Goal: Task Accomplishment & Management: Complete application form

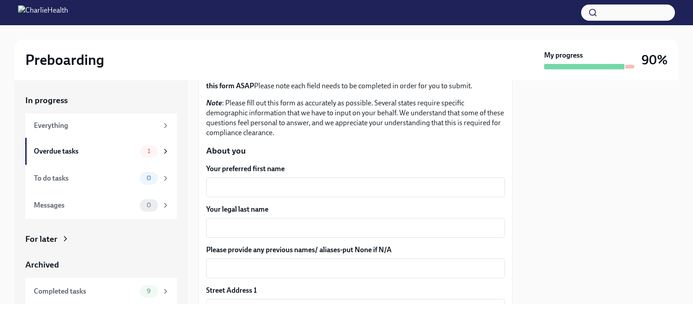
scroll to position [74, 0]
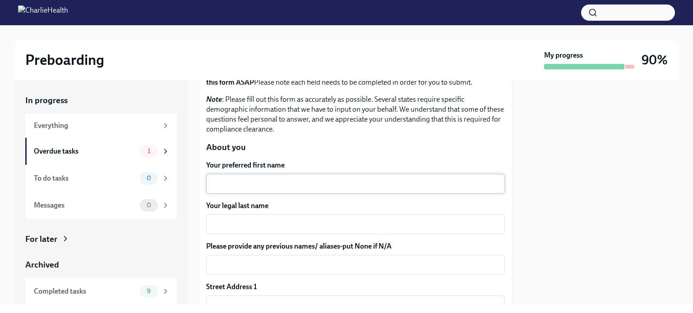
click at [240, 184] on textarea "Your preferred first name" at bounding box center [356, 184] width 288 height 11
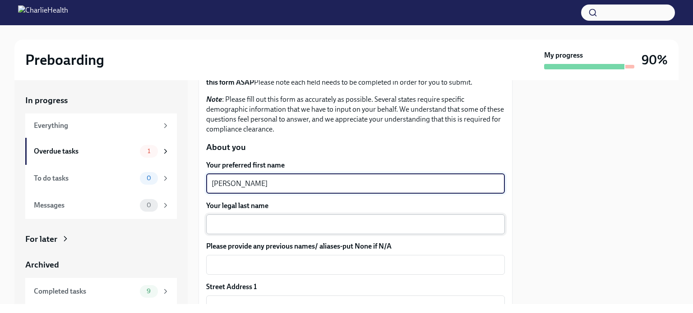
type textarea "[PERSON_NAME]"
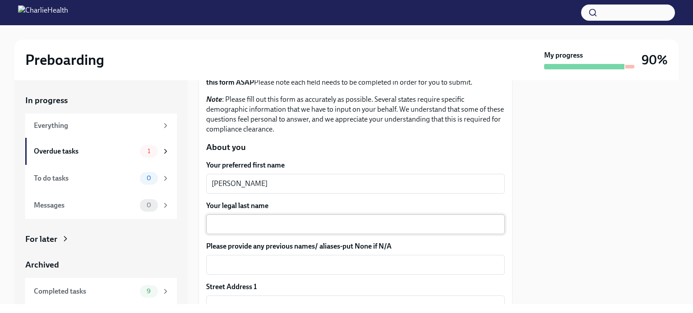
click at [220, 231] on div "x ​" at bounding box center [355, 225] width 299 height 20
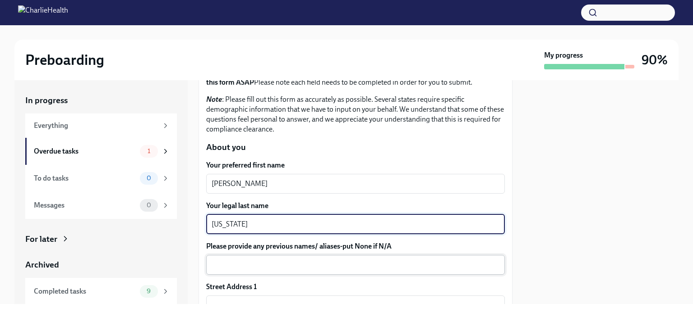
type textarea "[US_STATE]"
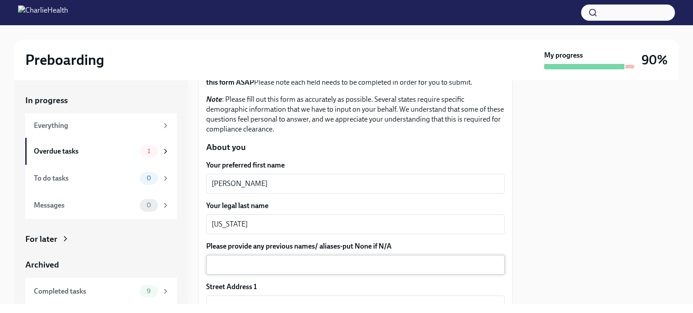
click at [220, 256] on div "x ​" at bounding box center [355, 265] width 299 height 20
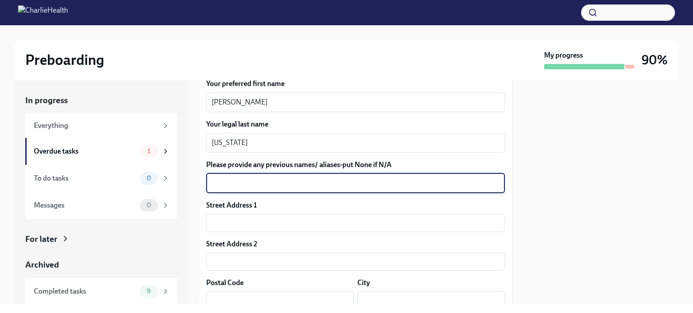
scroll to position [161, 0]
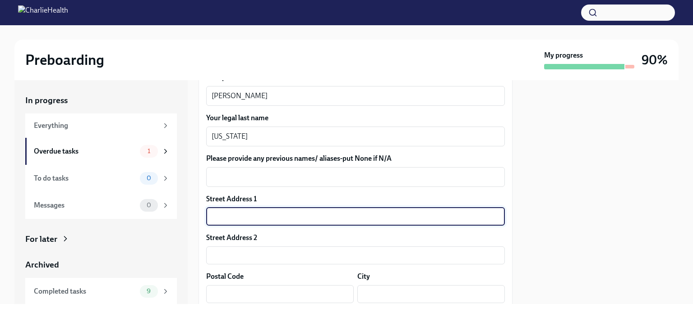
click at [220, 214] on input "text" at bounding box center [355, 217] width 299 height 18
type input "1722 [PERSON_NAME] Place"
type input "30288"
type input "[PERSON_NAME]"
type input "GA"
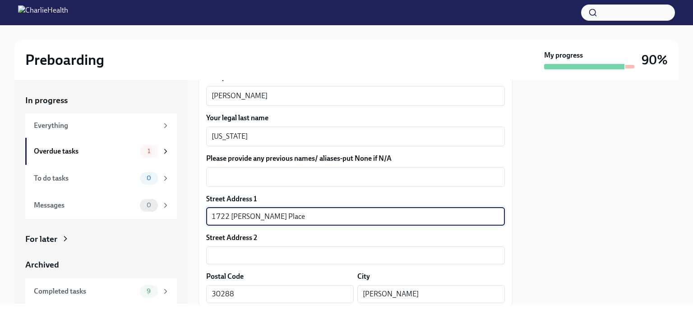
type input "US"
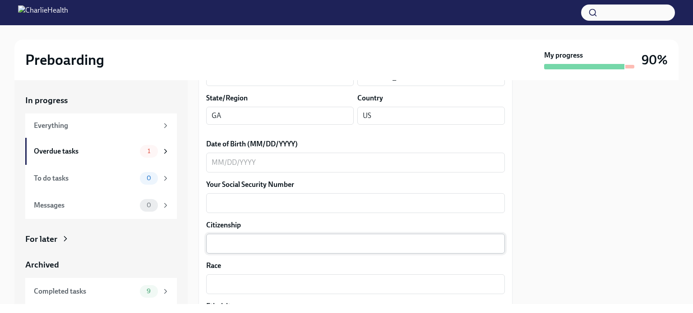
scroll to position [381, 0]
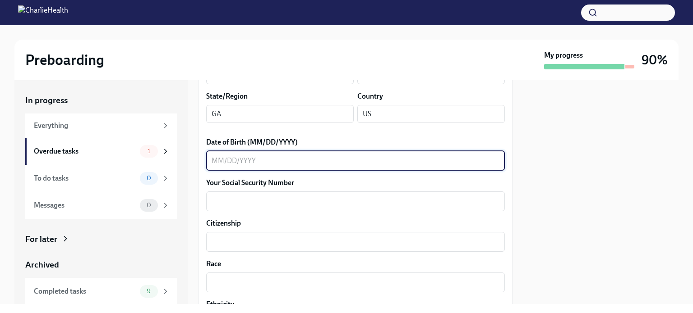
click at [258, 160] on textarea "Date of Birth (MM/DD/YYYY)" at bounding box center [356, 161] width 288 height 11
type textarea "[DATE]"
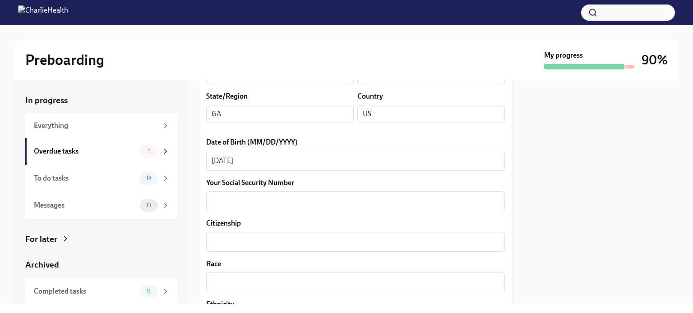
click at [226, 211] on div "Your preferred first name [PERSON_NAME] x ​ Your legal last name [US_STATE] x ​…" at bounding box center [355, 288] width 299 height 870
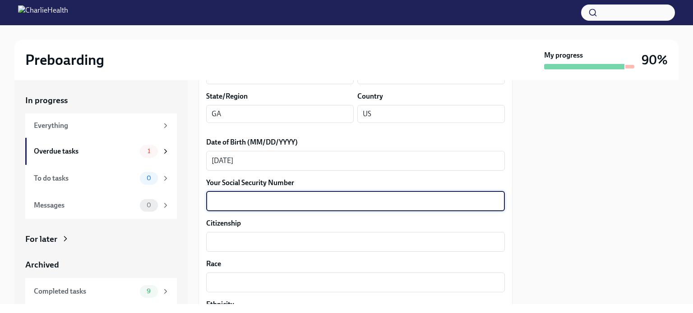
click at [225, 205] on textarea "Your Social Security Number" at bounding box center [356, 201] width 288 height 11
type textarea "096606998"
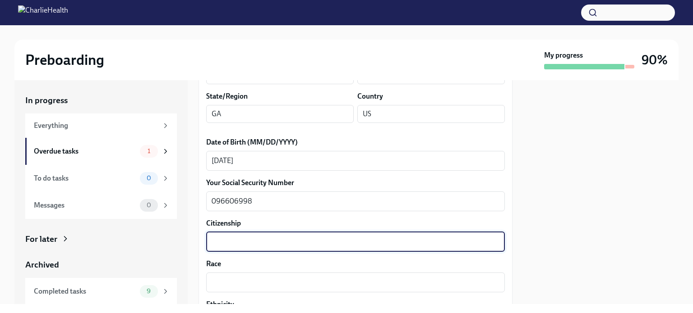
click at [224, 241] on textarea "Citizenship" at bounding box center [356, 242] width 288 height 11
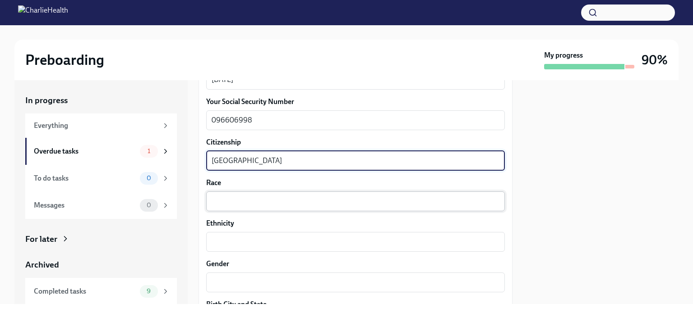
type textarea "[GEOGRAPHIC_DATA]"
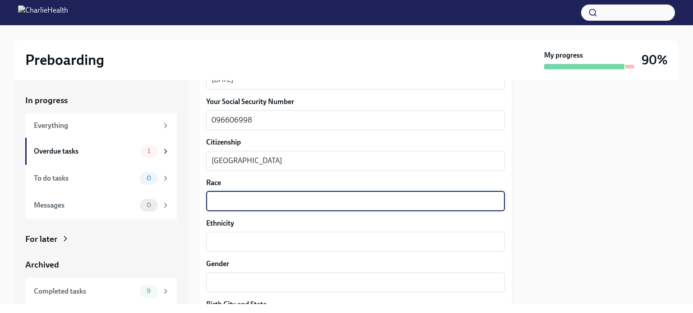
click at [221, 202] on textarea "Race" at bounding box center [356, 201] width 288 height 11
type textarea "Black"
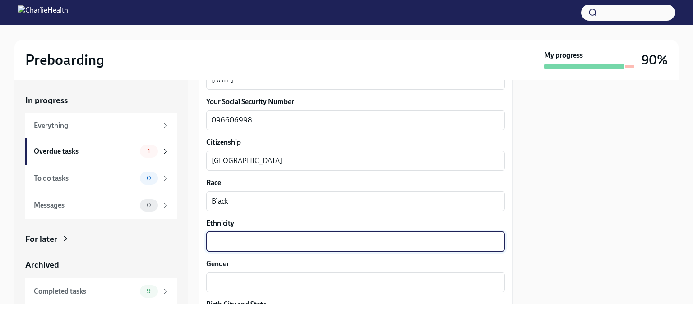
click at [220, 239] on textarea "Ethnicity" at bounding box center [356, 242] width 288 height 11
type textarea "Non-Hispanic"
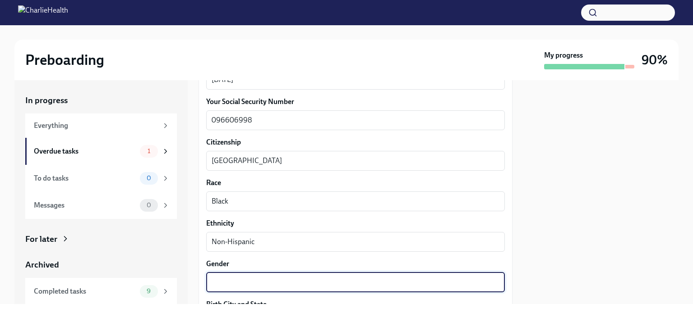
click at [212, 279] on textarea "Gender" at bounding box center [356, 282] width 288 height 11
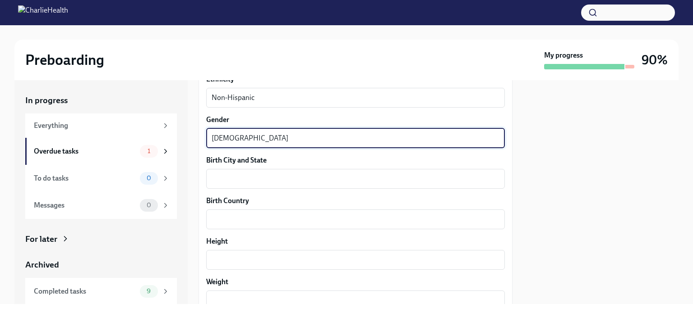
scroll to position [611, 0]
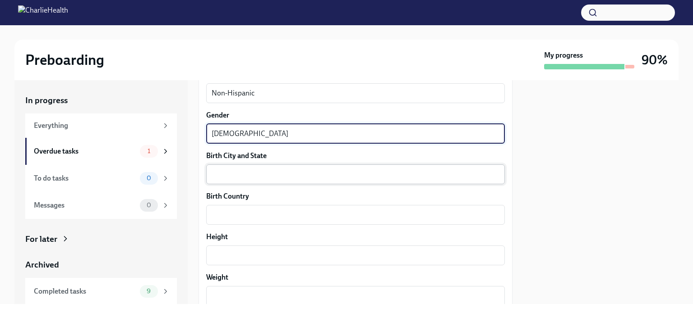
type textarea "[DEMOGRAPHIC_DATA]"
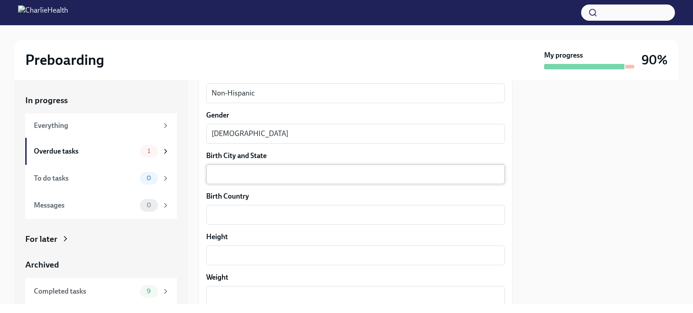
click at [220, 180] on div "x ​" at bounding box center [355, 175] width 299 height 20
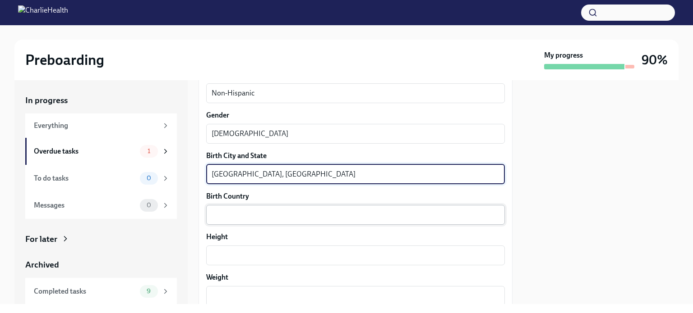
type textarea "[GEOGRAPHIC_DATA], [GEOGRAPHIC_DATA]"
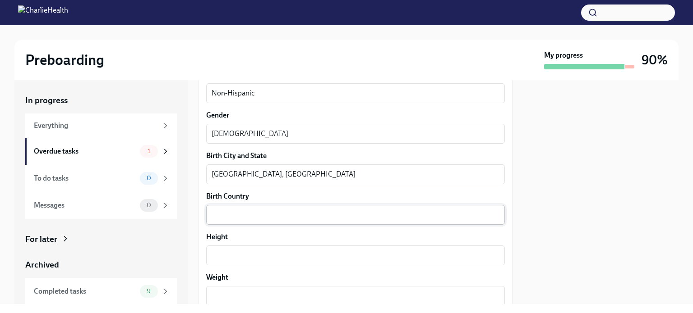
click at [270, 206] on div "x ​" at bounding box center [355, 215] width 299 height 20
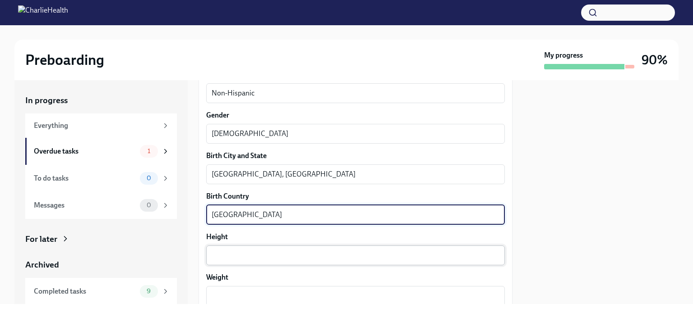
type textarea "[GEOGRAPHIC_DATA]"
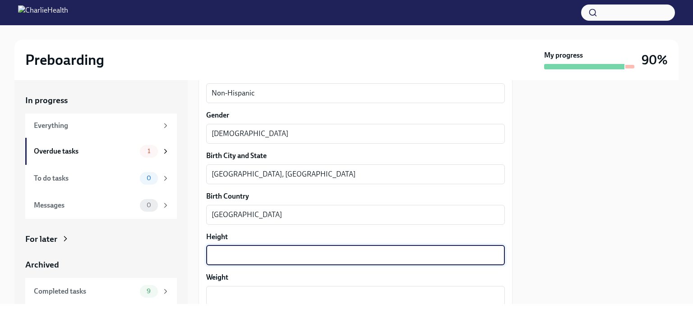
click at [235, 260] on textarea "Height" at bounding box center [356, 255] width 288 height 11
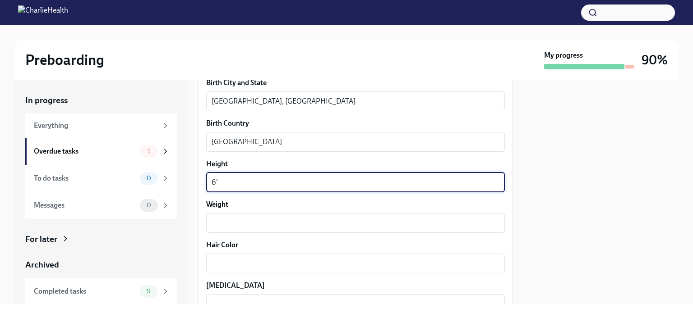
scroll to position [685, 0]
type textarea "6'"
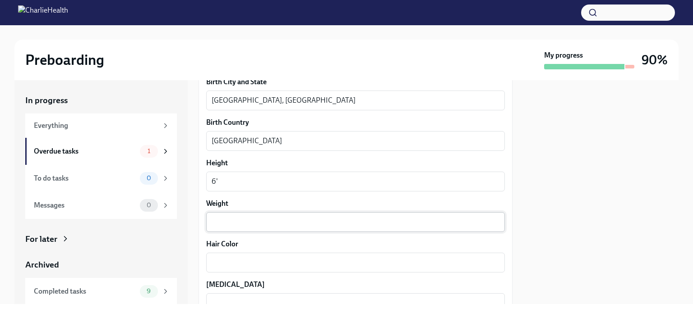
click at [221, 227] on div "x ​" at bounding box center [355, 222] width 299 height 20
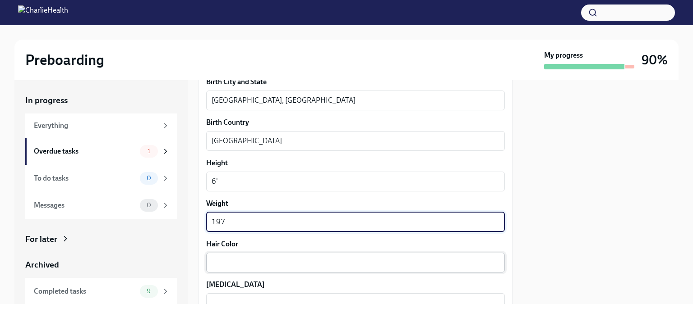
type textarea "197"
click at [218, 268] on div "x ​" at bounding box center [355, 263] width 299 height 20
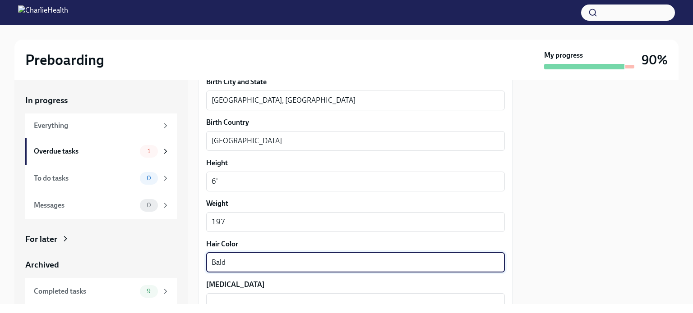
type textarea "Bald"
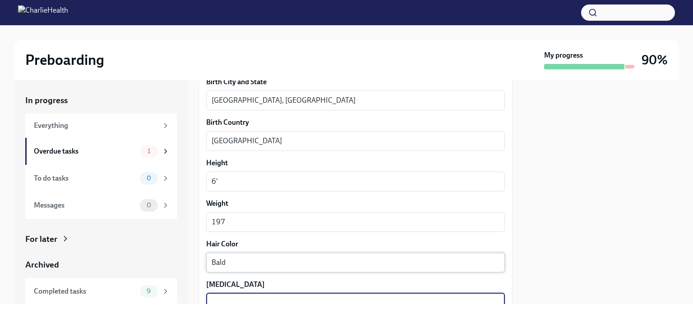
scroll to position [688, 0]
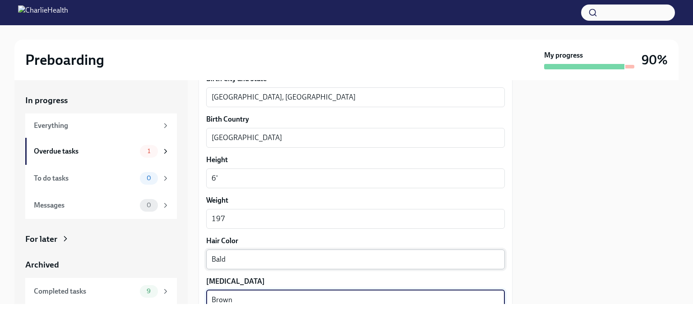
type textarea "Brown"
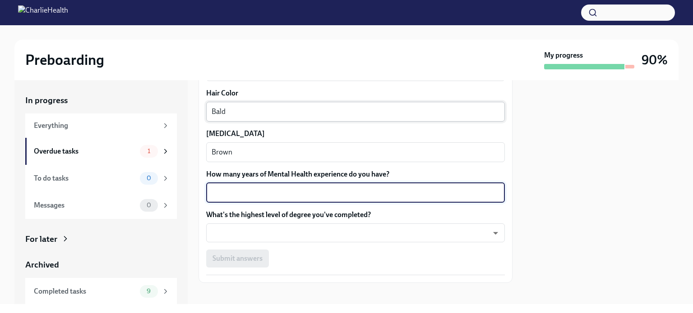
scroll to position [843, 0]
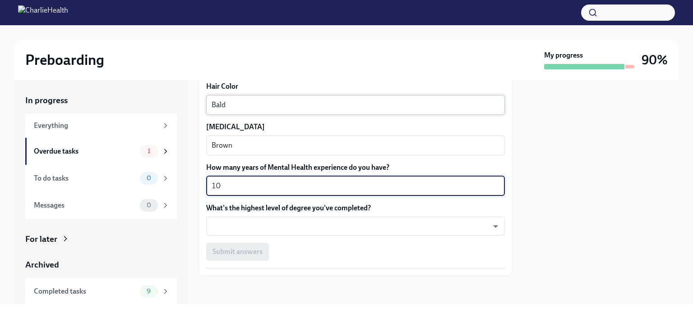
type textarea "10"
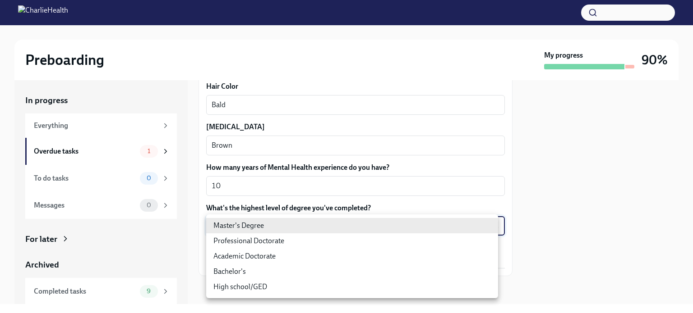
click at [488, 228] on body "Preboarding My progress 90% In progress Everything Overdue tasks 1 To do tasks …" at bounding box center [346, 156] width 693 height 313
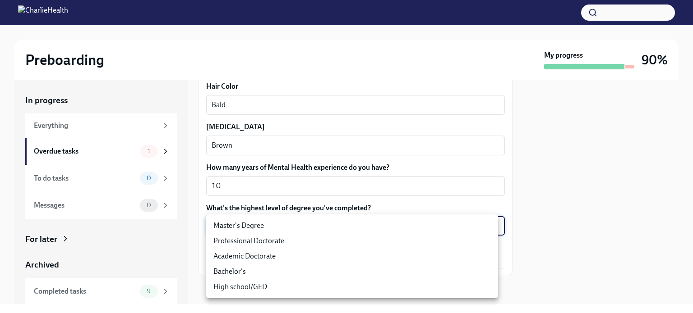
click at [345, 229] on li "Master's Degree" at bounding box center [352, 225] width 292 height 15
type input "2vBr-ghkD"
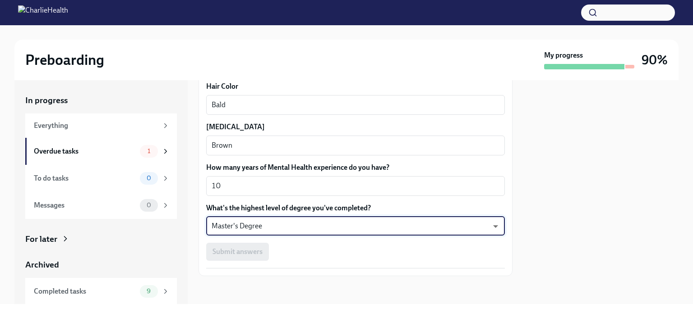
click at [368, 254] on div "Submit answers" at bounding box center [355, 252] width 299 height 18
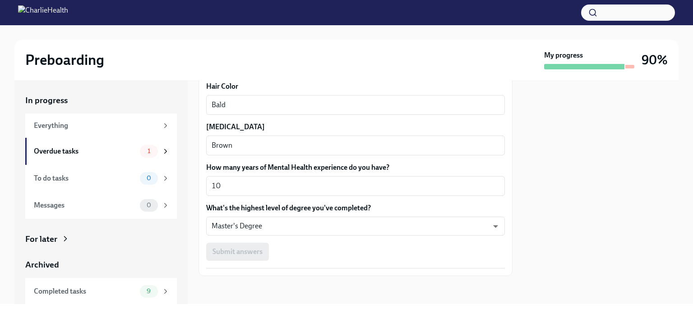
click at [231, 249] on div "Submit answers" at bounding box center [355, 252] width 299 height 18
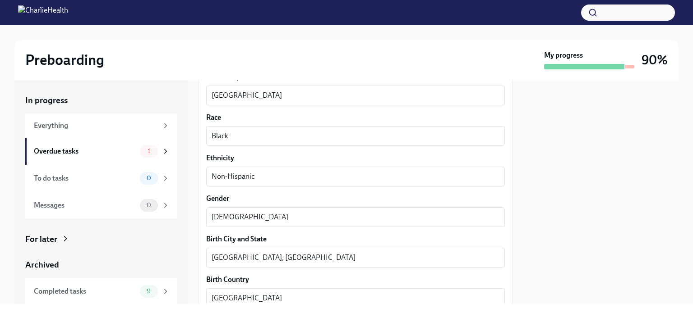
scroll to position [520, 0]
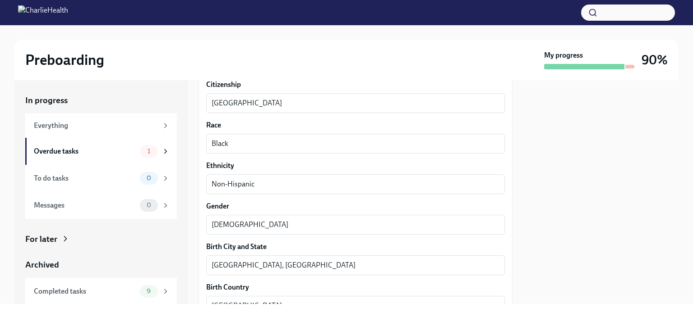
click at [406, 170] on div "Ethnicity [DEMOGRAPHIC_DATA] x ​" at bounding box center [355, 177] width 299 height 33
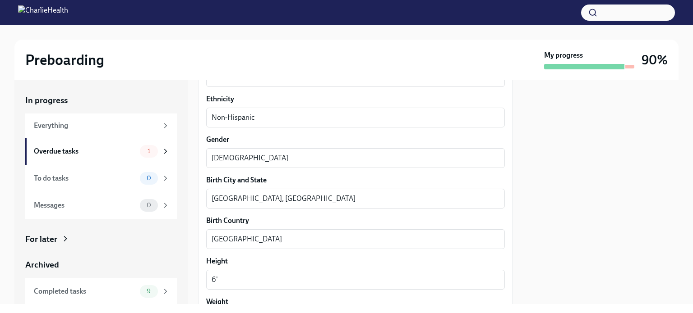
scroll to position [588, 0]
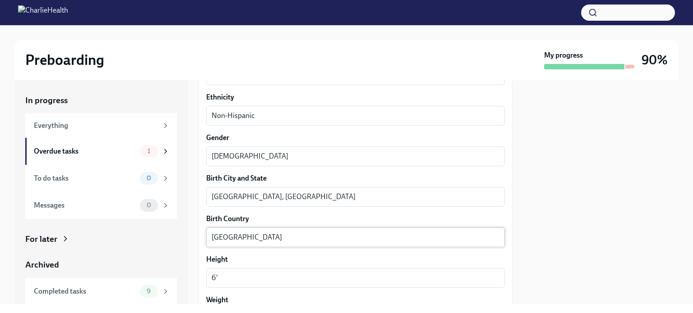
click at [353, 228] on div "United States x ​" at bounding box center [355, 238] width 299 height 20
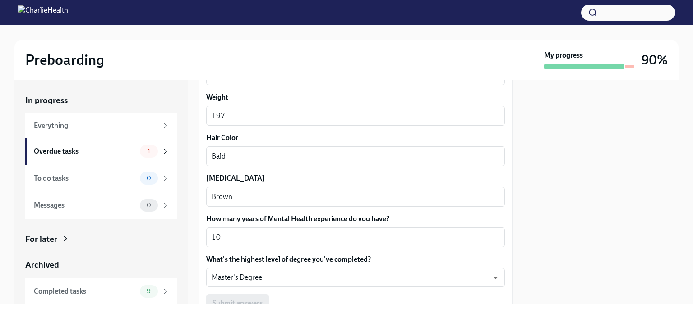
scroll to position [843, 0]
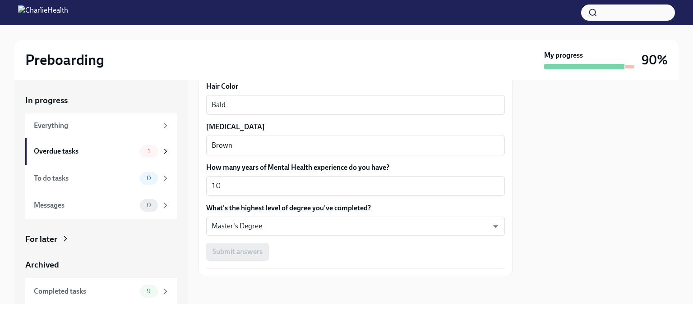
click at [273, 248] on div "Submit answers" at bounding box center [355, 252] width 299 height 18
click at [256, 251] on div "Submit answers" at bounding box center [355, 252] width 299 height 18
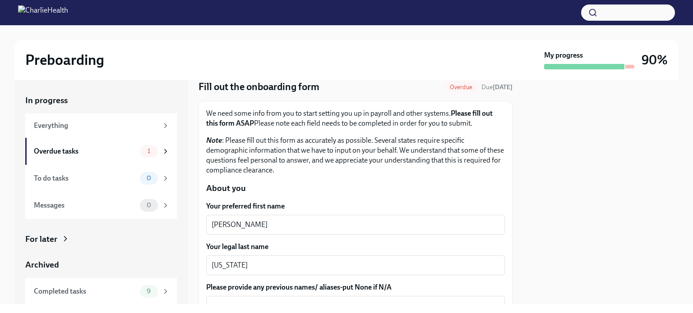
scroll to position [0, 0]
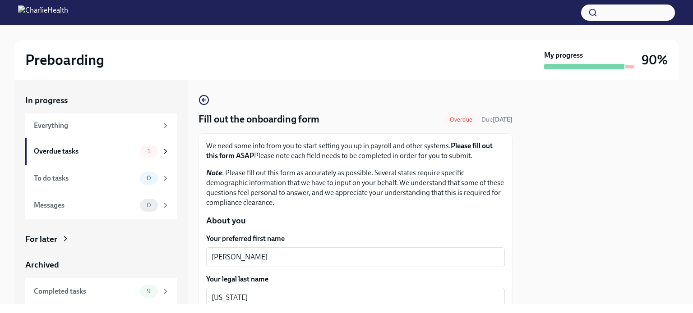
click at [105, 68] on div "Preboarding" at bounding box center [282, 60] width 515 height 18
drag, startPoint x: 114, startPoint y: 57, endPoint x: 215, endPoint y: 80, distance: 104.1
click at [215, 80] on div "Preboarding My progress 90% In progress Everything Overdue tasks 1 To do tasks …" at bounding box center [346, 164] width 693 height 279
click at [181, 62] on div "Preboarding" at bounding box center [282, 60] width 515 height 18
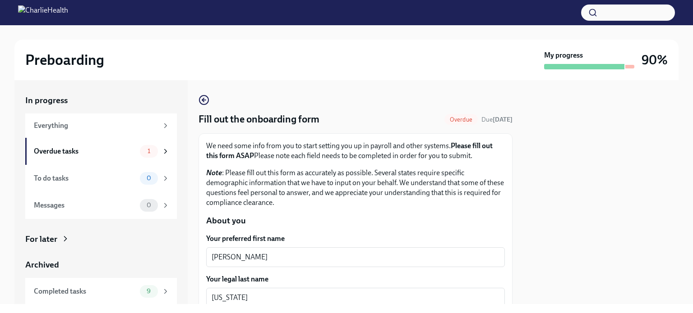
click at [154, 64] on div "Preboarding" at bounding box center [282, 60] width 515 height 18
click at [33, 74] on div "Preboarding My progress 90%" at bounding box center [346, 60] width 664 height 41
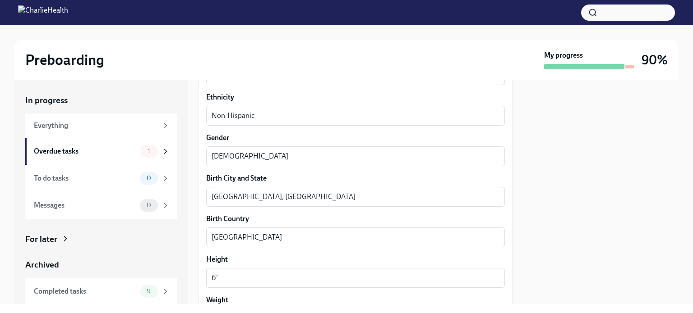
scroll to position [587, 0]
click at [587, 66] on div at bounding box center [584, 66] width 80 height 5
click at [115, 294] on div "Completed tasks" at bounding box center [85, 292] width 102 height 10
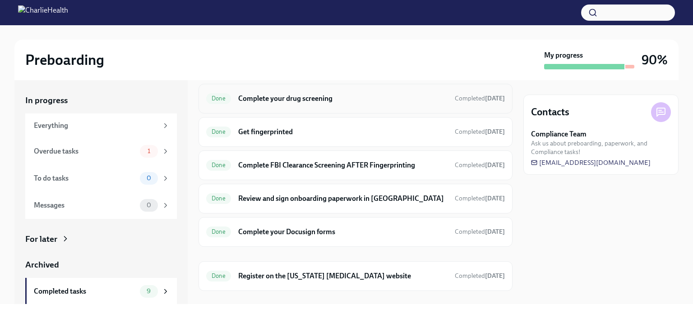
scroll to position [154, 0]
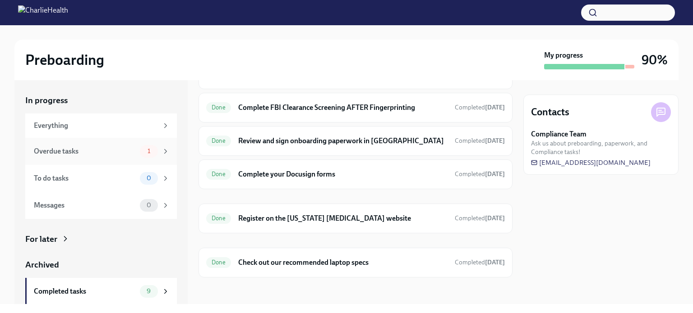
click at [147, 156] on div "1" at bounding box center [149, 151] width 18 height 13
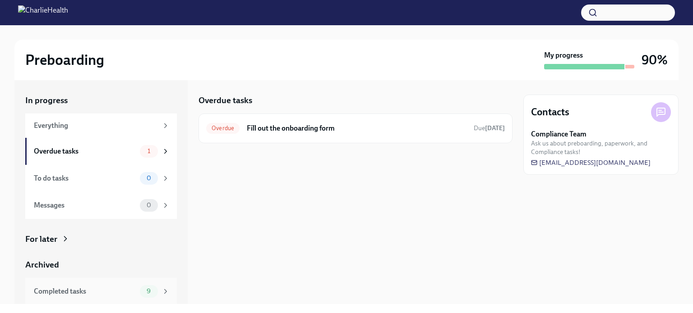
click at [102, 299] on div "Completed tasks 9" at bounding box center [101, 291] width 152 height 27
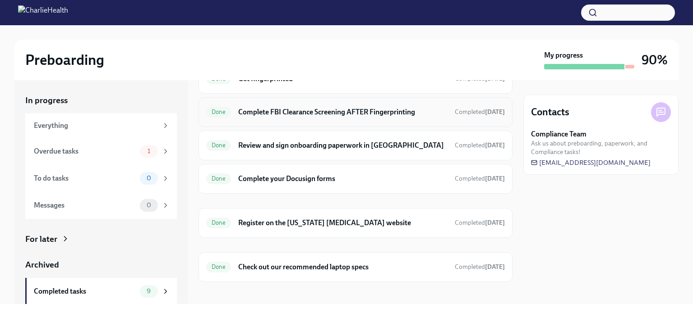
scroll to position [154, 0]
